Goal: Find contact information: Find contact information

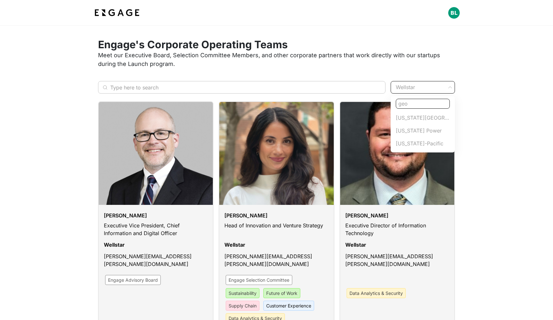
type input "geo"
click at [410, 129] on span "[US_STATE] Power" at bounding box center [423, 131] width 54 height 8
type input "[US_STATE] Power"
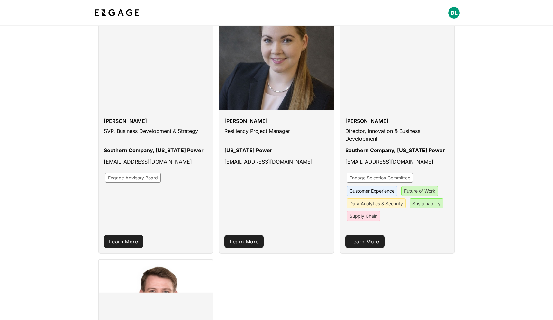
scroll to position [96, 0]
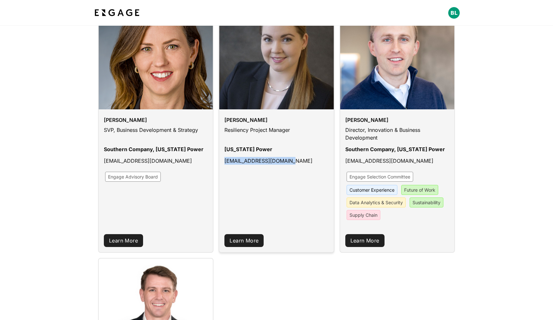
drag, startPoint x: 315, startPoint y: 164, endPoint x: 225, endPoint y: 160, distance: 90.2
click at [225, 160] on div "[EMAIL_ADDRESS][DOMAIN_NAME]" at bounding box center [277, 163] width 104 height 12
copy p "[EMAIL_ADDRESS][DOMAIN_NAME]"
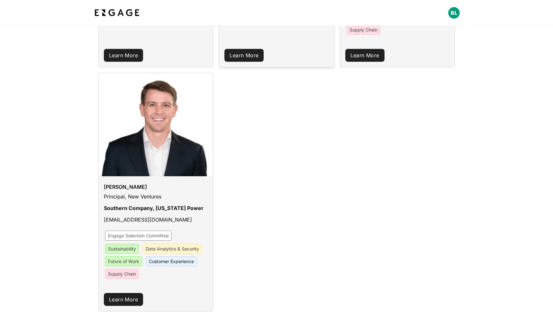
scroll to position [336, 0]
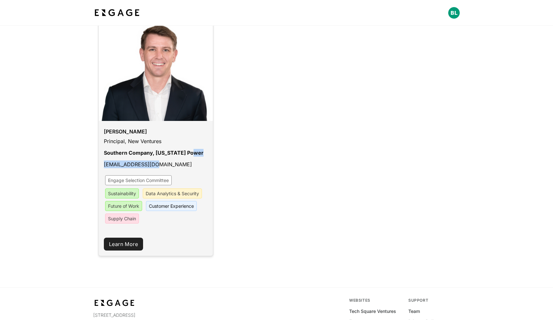
drag, startPoint x: 159, startPoint y: 161, endPoint x: 152, endPoint y: 160, distance: 7.4
click at [152, 160] on div "[PERSON_NAME] Principal, New Ventures Southern Company, [US_STATE] Power [EMAIL…" at bounding box center [156, 176] width 114 height 110
click at [178, 164] on div "[EMAIL_ADDRESS][DOMAIN_NAME]" at bounding box center [156, 167] width 104 height 12
drag, startPoint x: 177, startPoint y: 164, endPoint x: 104, endPoint y: 164, distance: 72.7
click at [104, 164] on div "[EMAIL_ADDRESS][DOMAIN_NAME]" at bounding box center [156, 167] width 104 height 12
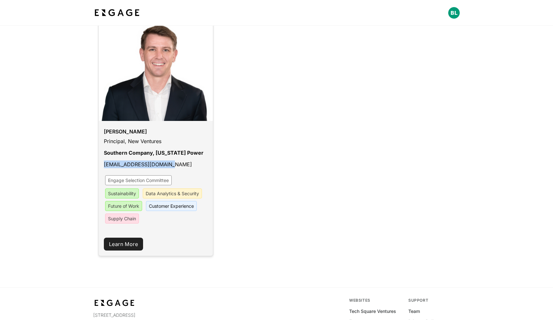
copy p "[EMAIL_ADDRESS][DOMAIN_NAME]"
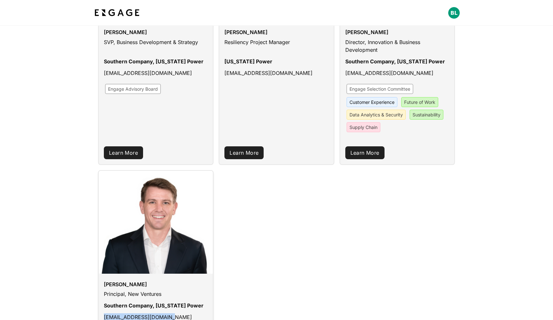
scroll to position [166, 0]
